Goal: Task Accomplishment & Management: Manage account settings

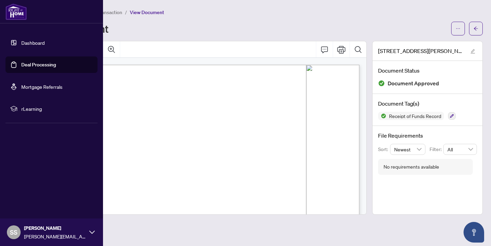
click at [33, 63] on link "Deal Processing" at bounding box center [38, 64] width 35 height 6
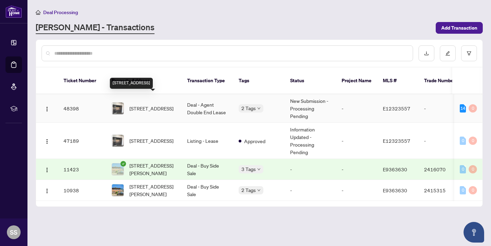
click at [144, 104] on span "[STREET_ADDRESS]" at bounding box center [151, 108] width 44 height 8
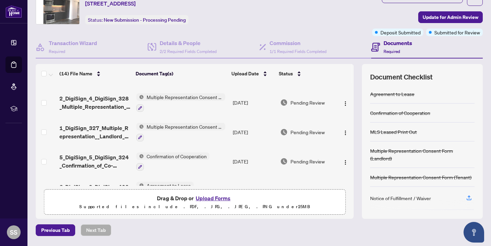
scroll to position [306, 0]
